Goal: Information Seeking & Learning: Learn about a topic

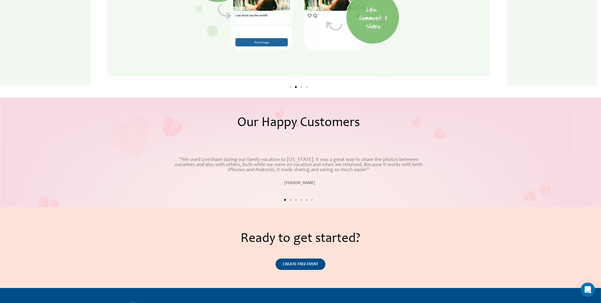
scroll to position [1061, 0]
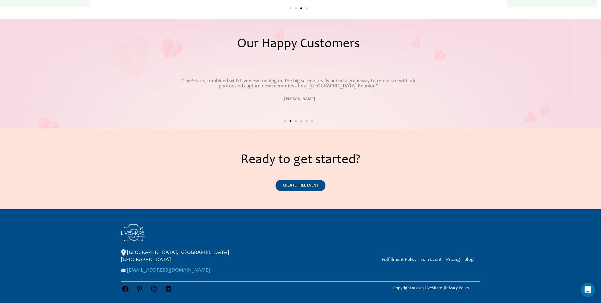
click at [144, 267] on link "[EMAIL_ADDRESS][DOMAIN_NAME]" at bounding box center [168, 269] width 83 height 5
click at [129, 255] on p "[GEOGRAPHIC_DATA], [GEOGRAPHIC_DATA] [GEOGRAPHIC_DATA]" at bounding box center [198, 256] width 155 height 14
click at [124, 251] on img at bounding box center [123, 252] width 4 height 7
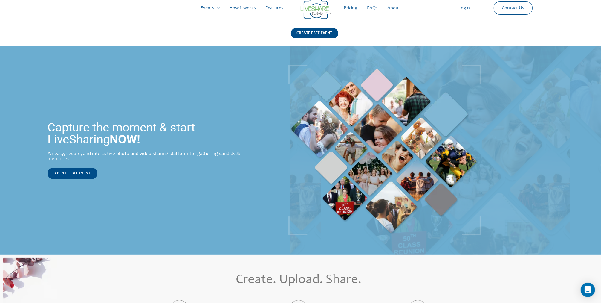
scroll to position [0, 0]
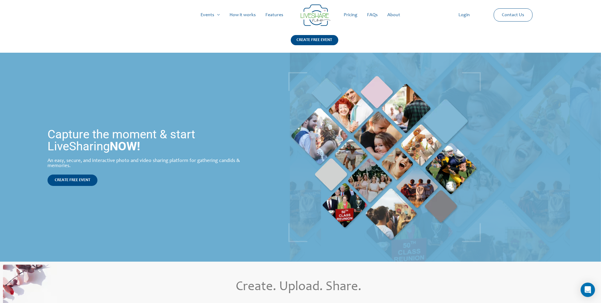
click at [396, 15] on link "About" at bounding box center [394, 14] width 22 height 19
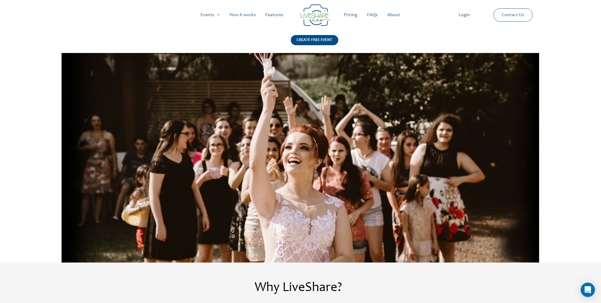
click at [523, 13] on link "Contact Us" at bounding box center [513, 15] width 32 height 13
click at [589, 289] on icon "Open Intercom Messenger" at bounding box center [588, 290] width 7 height 8
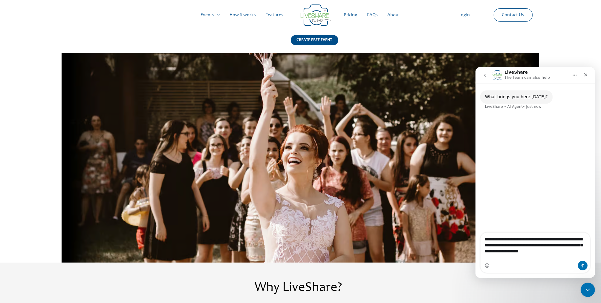
type textarea "**********"
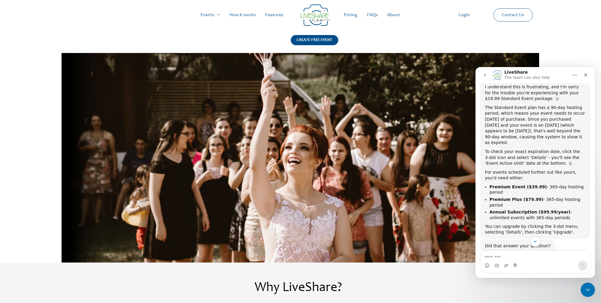
scroll to position [66, 0]
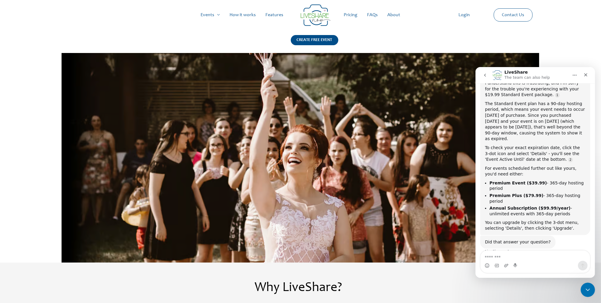
click at [465, 14] on link "Login" at bounding box center [464, 14] width 21 height 19
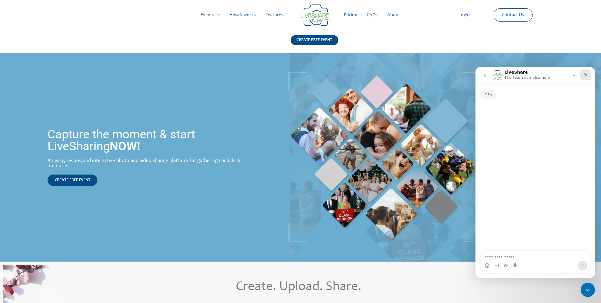
click at [586, 74] on icon "Close" at bounding box center [585, 74] width 3 height 3
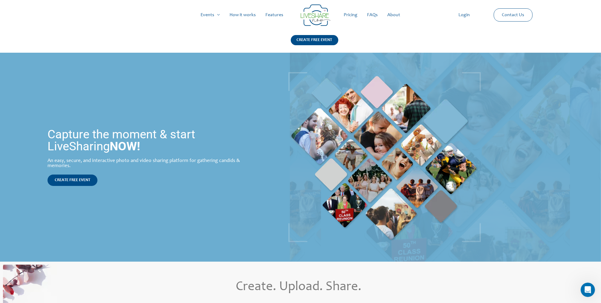
click at [395, 14] on link "About" at bounding box center [394, 14] width 22 height 19
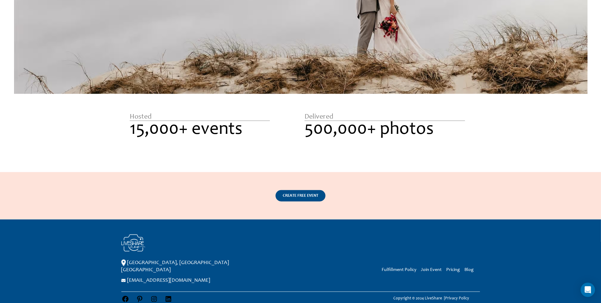
scroll to position [907, 0]
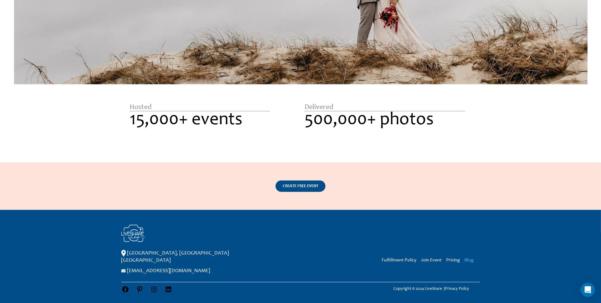
click at [471, 261] on link "Blog" at bounding box center [469, 259] width 9 height 5
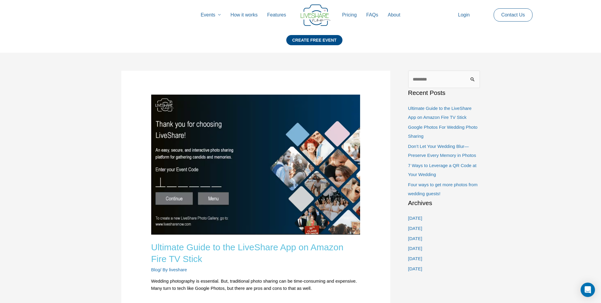
click at [248, 248] on link "Ultimate Guide to the LiveShare App on Amazon Fire TV Stick" at bounding box center [247, 253] width 193 height 22
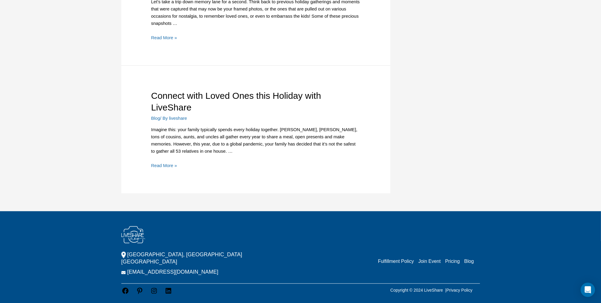
scroll to position [1659, 0]
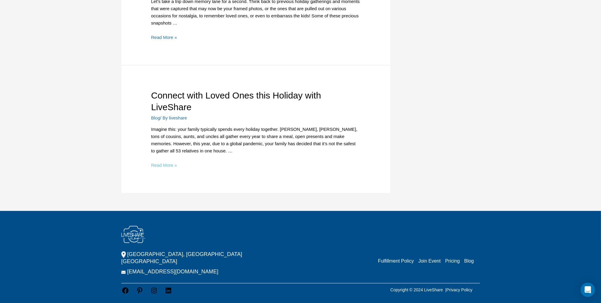
click at [170, 164] on link "Connect with Loved Ones this Holiday with LiveShare Read More »" at bounding box center [164, 164] width 26 height 5
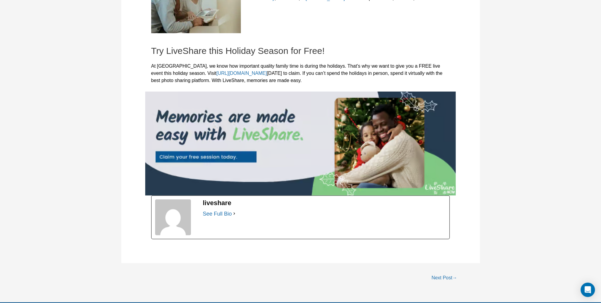
scroll to position [508, 0]
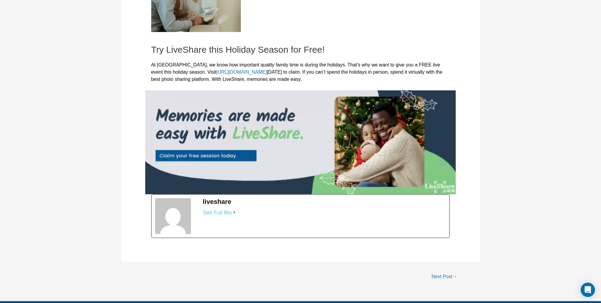
click at [214, 213] on link "See Full Bio" at bounding box center [217, 212] width 29 height 7
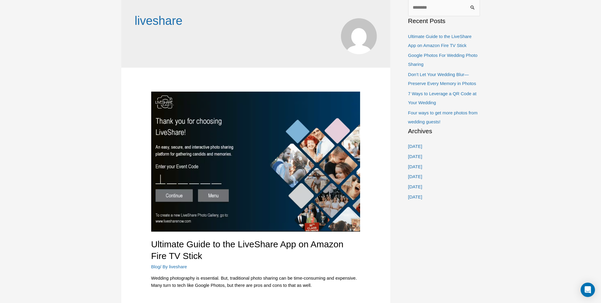
scroll to position [60, 0]
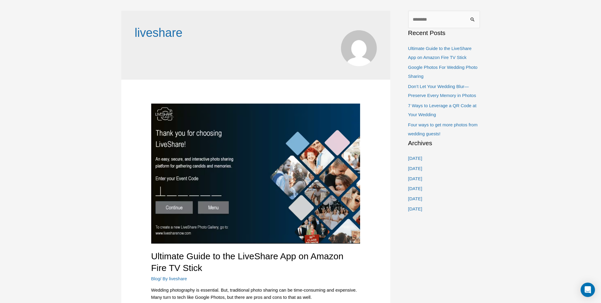
click at [179, 207] on img at bounding box center [255, 173] width 209 height 140
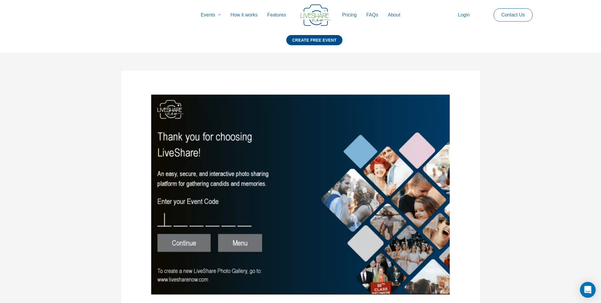
click at [587, 290] on icon "Open Intercom Messenger" at bounding box center [588, 290] width 7 height 8
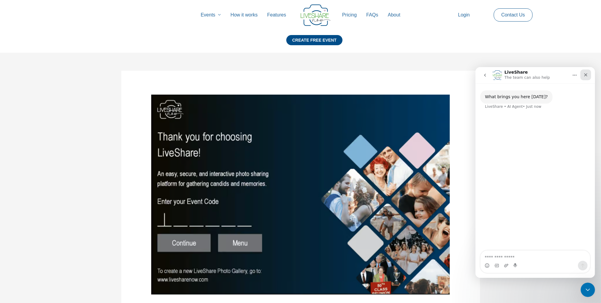
click at [588, 75] on div "Close" at bounding box center [585, 74] width 11 height 11
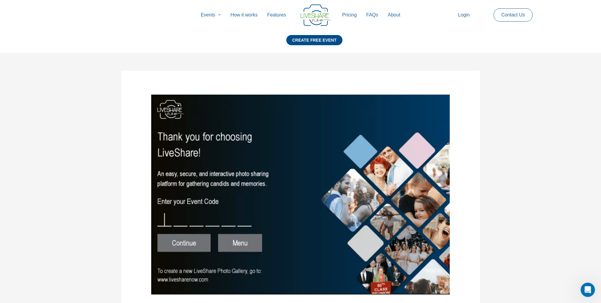
click at [463, 15] on link "Login" at bounding box center [464, 14] width 21 height 19
